Goal: Task Accomplishment & Management: Use online tool/utility

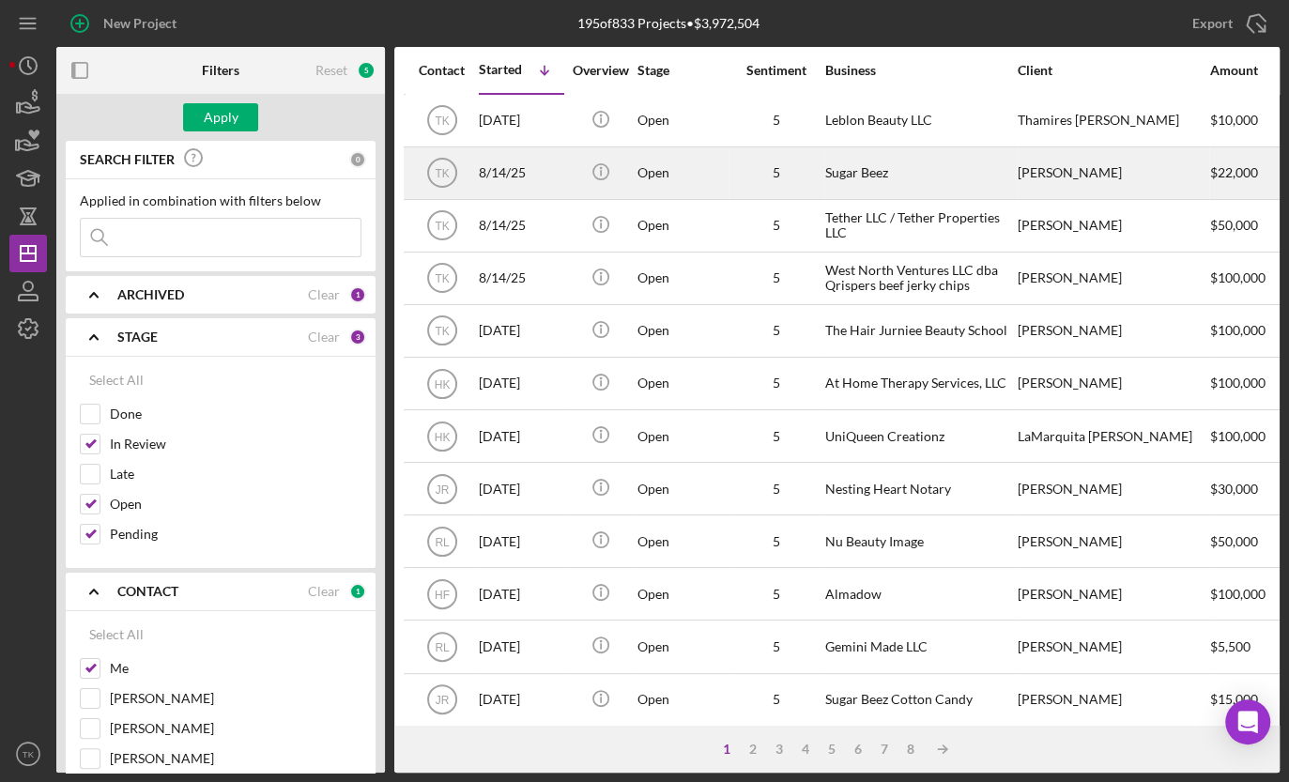
click at [681, 180] on div "Open" at bounding box center [683, 173] width 90 height 50
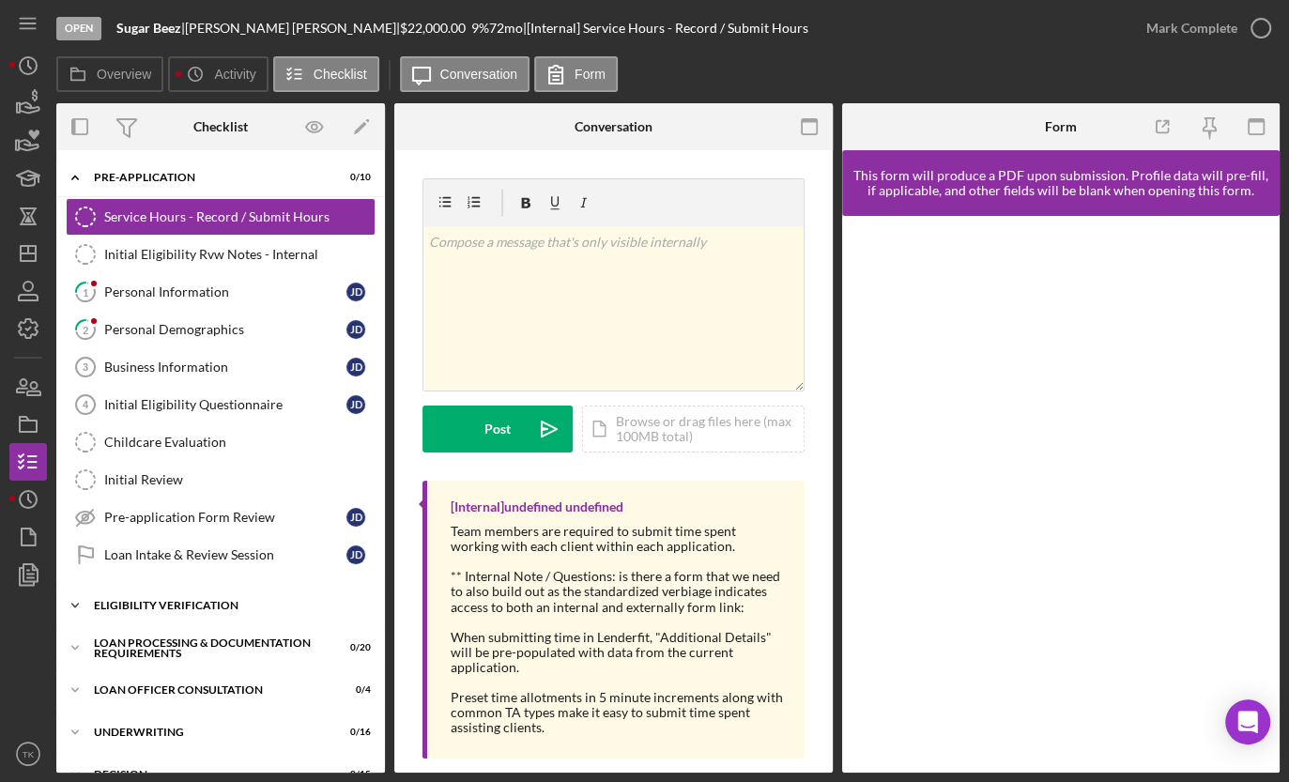
drag, startPoint x: 75, startPoint y: 638, endPoint x: 59, endPoint y: 620, distance: 24.6
click at [75, 638] on icon "Icon/Expander" at bounding box center [75, 648] width 38 height 38
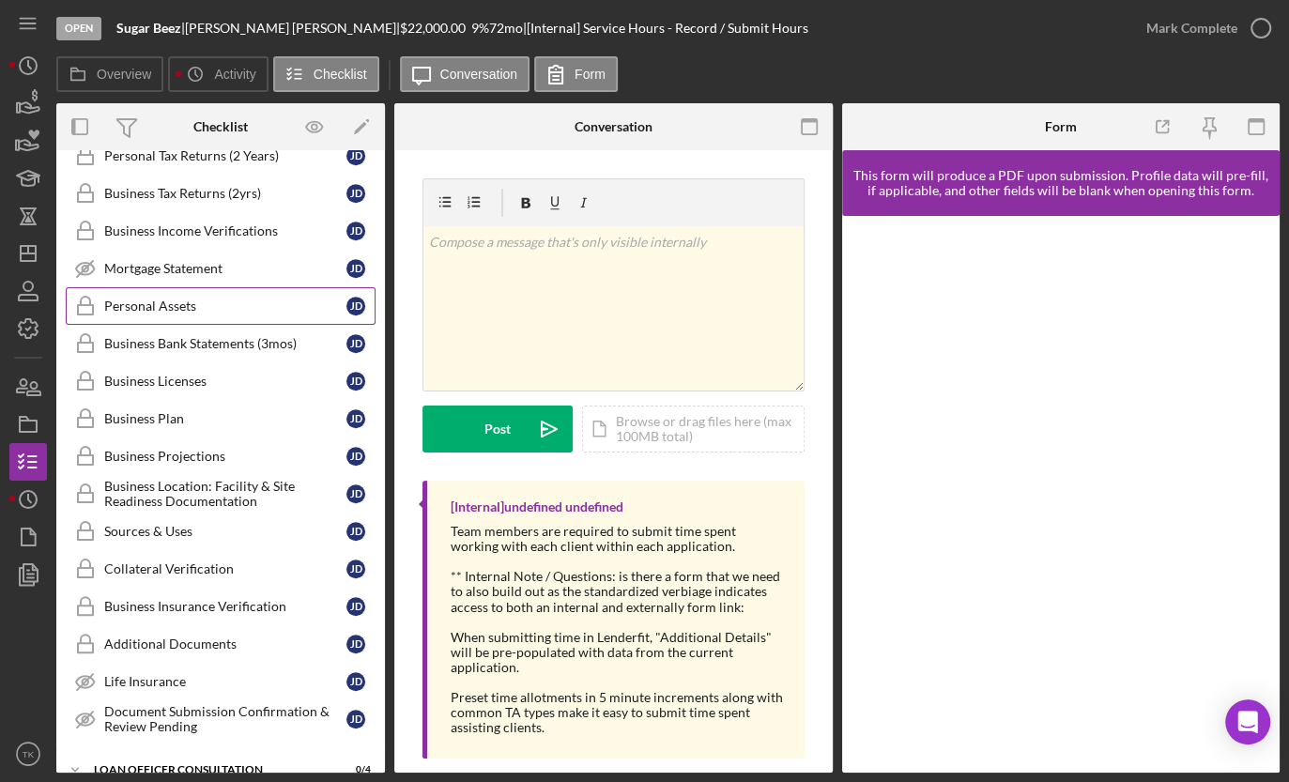
scroll to position [683, 0]
drag, startPoint x: 218, startPoint y: 484, endPoint x: 237, endPoint y: 484, distance: 18.8
click at [218, 484] on div "Business Location: Facility & Site Readiness Documentation" at bounding box center [225, 493] width 242 height 30
